Goal: Navigation & Orientation: Go to known website

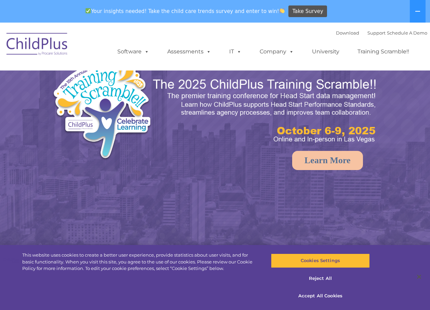
select select "MEDIUM"
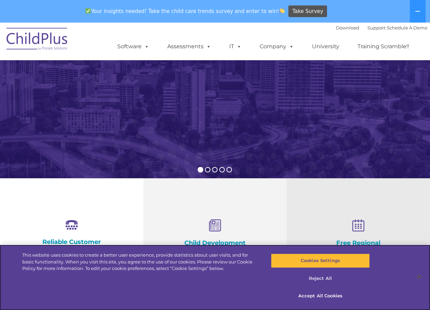
scroll to position [112, 0]
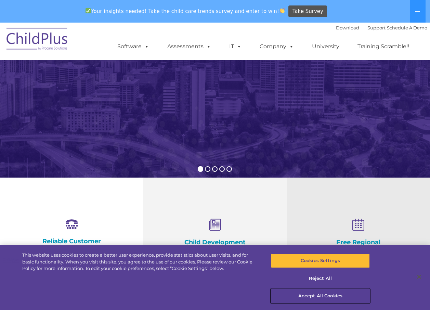
click at [327, 298] on button "Accept All Cookies" at bounding box center [320, 296] width 99 height 14
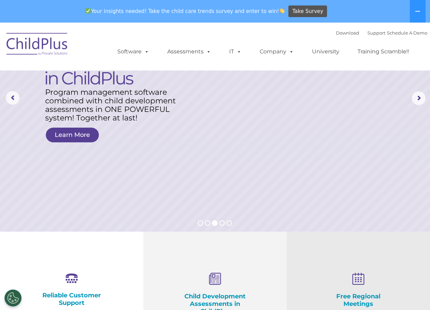
scroll to position [0, 0]
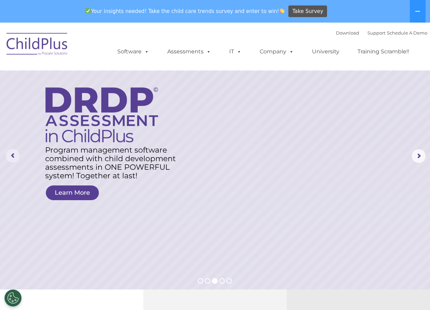
click at [11, 157] on rs-arrow at bounding box center [13, 156] width 14 height 14
click at [13, 157] on rs-arrow at bounding box center [13, 156] width 14 height 14
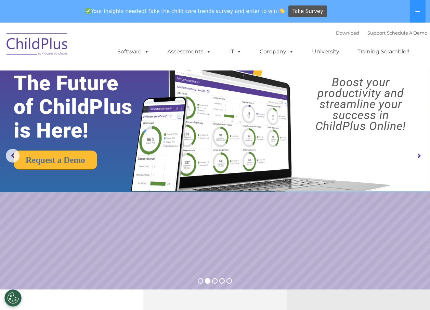
click at [419, 154] on rs-arrow at bounding box center [419, 156] width 14 height 14
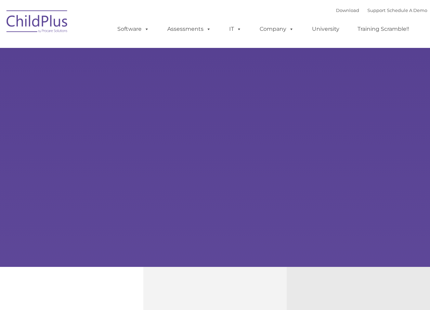
type input ""
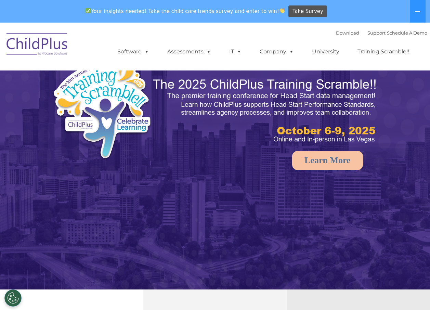
select select "MEDIUM"
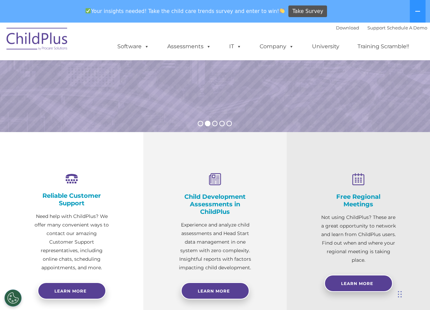
scroll to position [109, 0]
